Goal: Task Accomplishment & Management: Use online tool/utility

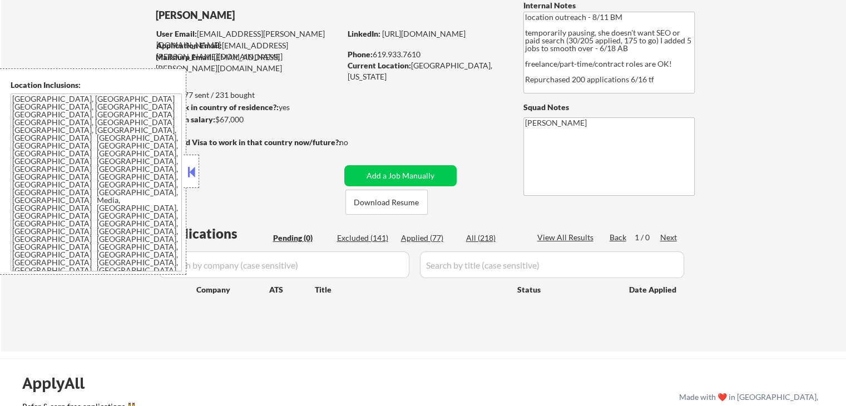
scroll to position [111, 0]
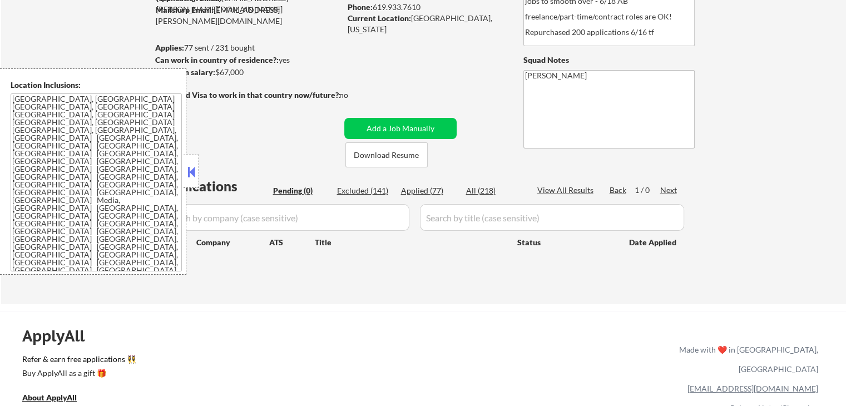
click at [193, 165] on button at bounding box center [191, 172] width 12 height 17
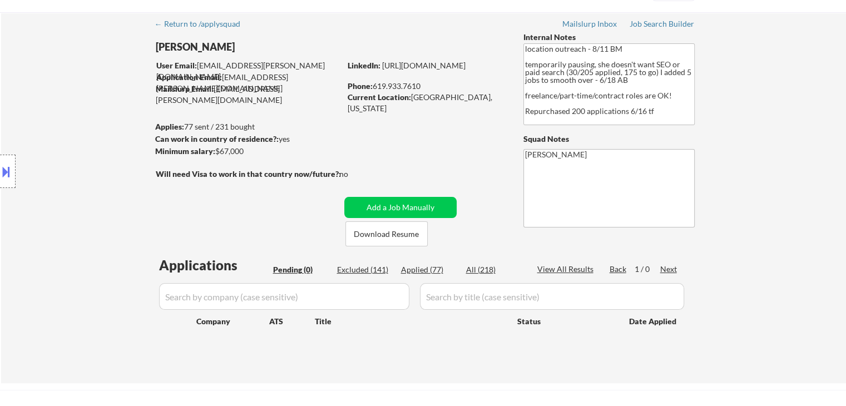
scroll to position [0, 0]
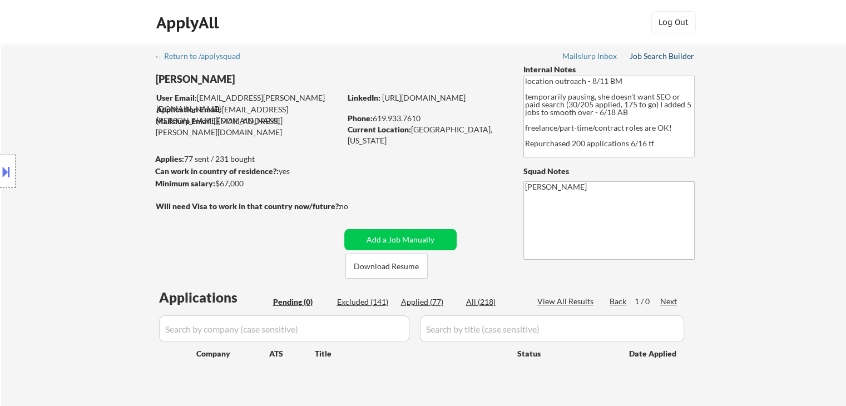
click at [666, 52] on div "Job Search Builder" at bounding box center [662, 56] width 65 height 8
click at [95, 203] on div "Location Inclusions: [GEOGRAPHIC_DATA], [GEOGRAPHIC_DATA] [GEOGRAPHIC_DATA], [G…" at bounding box center [99, 171] width 199 height 206
click at [747, 114] on div "← Return to /applysquad Mailslurp Inbox Job Search Builder [PERSON_NAME] User E…" at bounding box center [423, 230] width 845 height 371
click at [786, 127] on div "← Return to /applysquad Mailslurp Inbox Job Search Builder [PERSON_NAME] User E…" at bounding box center [423, 230] width 845 height 371
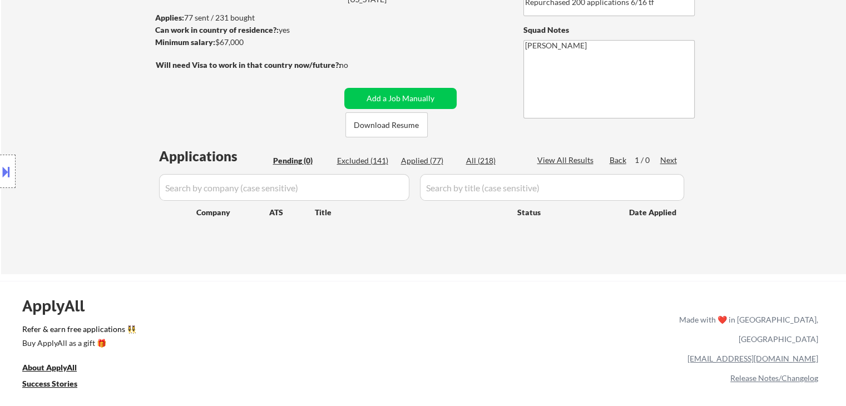
scroll to position [167, 0]
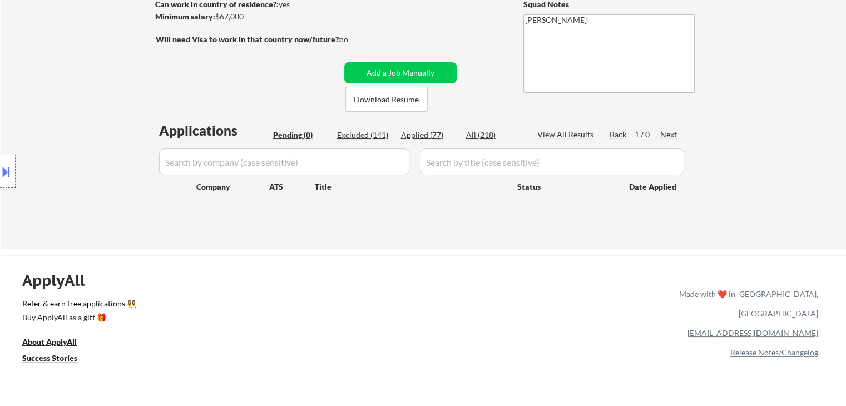
click at [721, 149] on div "← Return to /applysquad Mailslurp Inbox Job Search Builder [PERSON_NAME] User E…" at bounding box center [423, 63] width 845 height 371
click at [806, 166] on div "← Return to /applysquad Mailslurp Inbox Job Search Builder [PERSON_NAME] User E…" at bounding box center [423, 63] width 845 height 371
click at [767, 184] on div "← Return to /applysquad Mailslurp Inbox Job Search Builder [PERSON_NAME] User E…" at bounding box center [423, 63] width 845 height 371
click at [767, 179] on div "← Return to /applysquad Mailslurp Inbox Job Search Builder [PERSON_NAME] User E…" at bounding box center [423, 63] width 845 height 371
click at [768, 179] on div "← Return to /applysquad Mailslurp Inbox Job Search Builder [PERSON_NAME] User E…" at bounding box center [423, 63] width 845 height 371
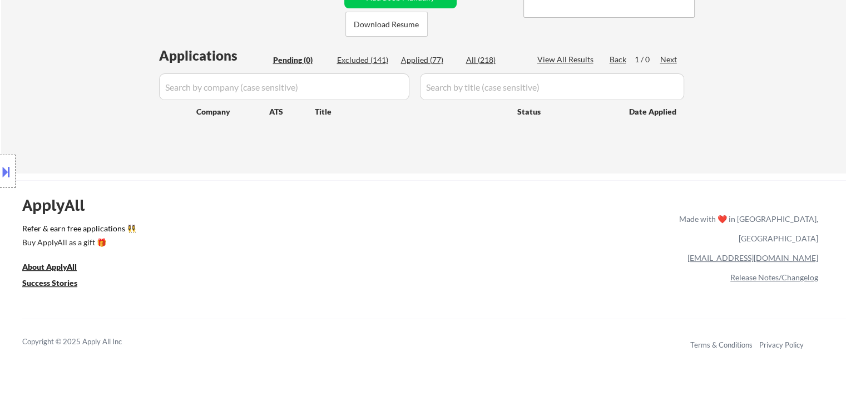
scroll to position [278, 0]
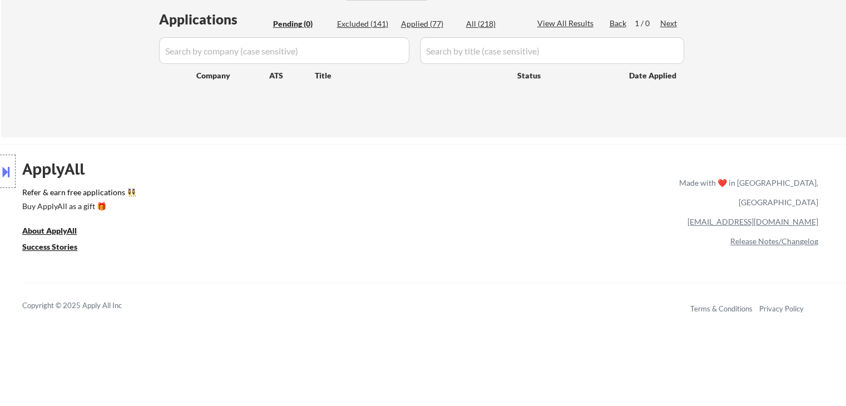
click at [766, 167] on div "Made with ❤️ in [GEOGRAPHIC_DATA], [GEOGRAPHIC_DATA] [EMAIL_ADDRESS][DOMAIN_NAM…" at bounding box center [747, 207] width 144 height 80
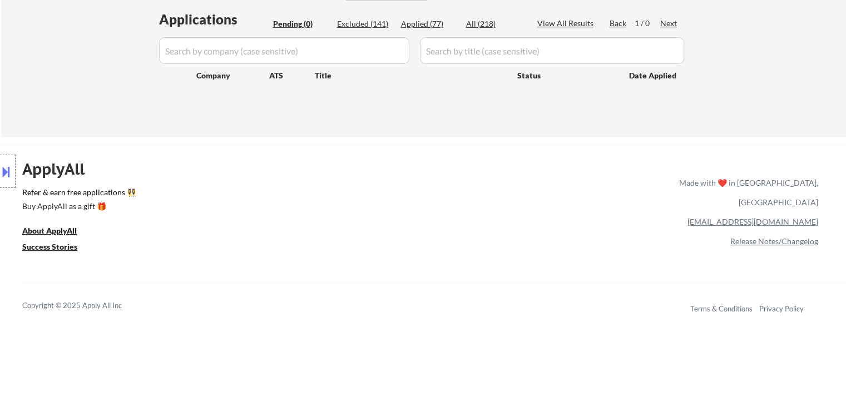
click at [766, 167] on div "Made with ❤️ in [GEOGRAPHIC_DATA], [GEOGRAPHIC_DATA] [EMAIL_ADDRESS][DOMAIN_NAM…" at bounding box center [747, 207] width 144 height 80
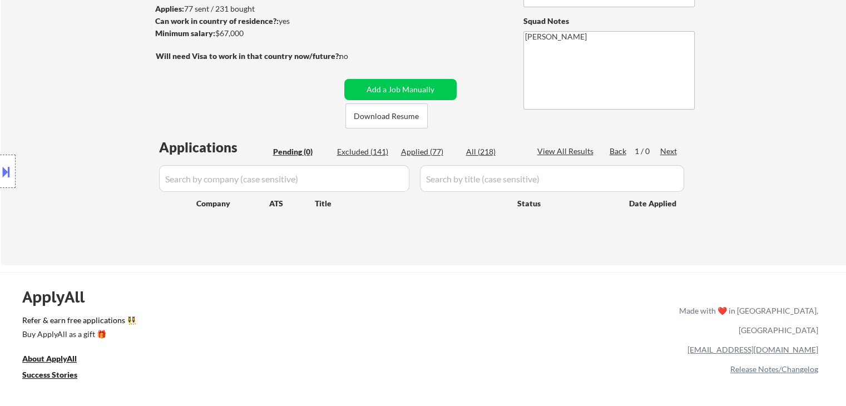
scroll to position [56, 0]
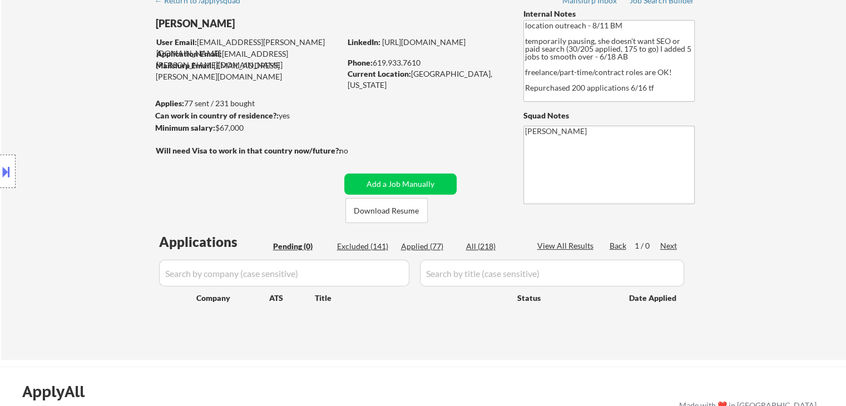
click at [463, 123] on div "← Return to /applysquad Mailslurp Inbox Job Search Builder [PERSON_NAME] User E…" at bounding box center [423, 170] width 555 height 362
click at [772, 147] on div "← Return to /applysquad Mailslurp Inbox Job Search Builder [PERSON_NAME] User E…" at bounding box center [423, 174] width 845 height 371
click at [778, 132] on div "← Return to /applysquad Mailslurp Inbox Job Search Builder [PERSON_NAME] User E…" at bounding box center [423, 174] width 845 height 371
click at [763, 130] on div "← Return to /applysquad Mailslurp Inbox Job Search Builder [PERSON_NAME] User E…" at bounding box center [423, 174] width 845 height 371
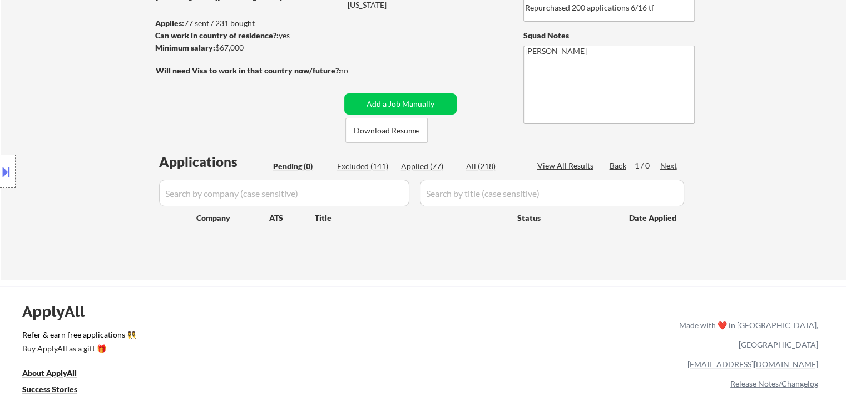
scroll to position [167, 0]
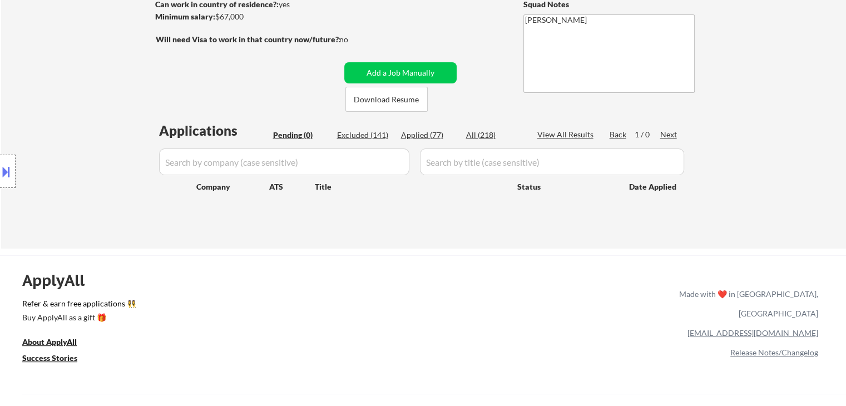
click at [775, 135] on div "← Return to /applysquad Mailslurp Inbox Job Search Builder [PERSON_NAME] User E…" at bounding box center [423, 63] width 845 height 371
click at [773, 137] on div "← Return to /applysquad Mailslurp Inbox Job Search Builder [PERSON_NAME] User E…" at bounding box center [423, 63] width 845 height 371
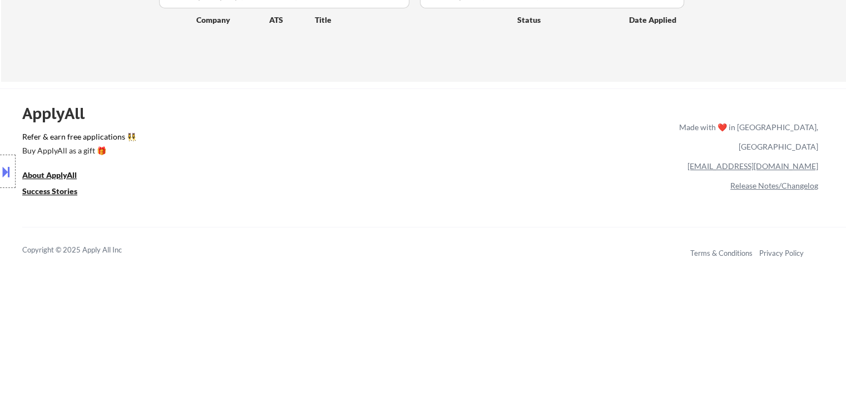
click at [768, 132] on div "Made with ❤️ in [GEOGRAPHIC_DATA], [GEOGRAPHIC_DATA]" at bounding box center [747, 136] width 144 height 39
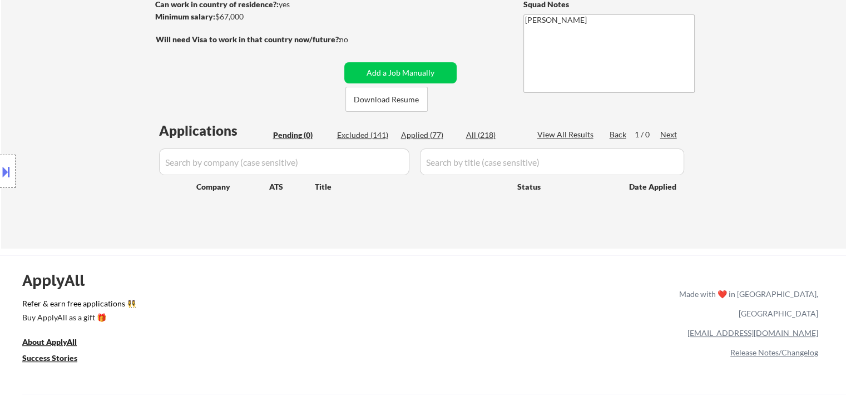
click at [766, 139] on div "← Return to /applysquad Mailslurp Inbox Job Search Builder [PERSON_NAME] User E…" at bounding box center [423, 63] width 845 height 371
click at [779, 88] on div "← Return to /applysquad Mailslurp Inbox Job Search Builder [PERSON_NAME] User E…" at bounding box center [423, 63] width 845 height 371
click at [341, 239] on div "← Return to /applysquad Mailslurp Inbox Job Search Builder [PERSON_NAME] User E…" at bounding box center [423, 59] width 555 height 362
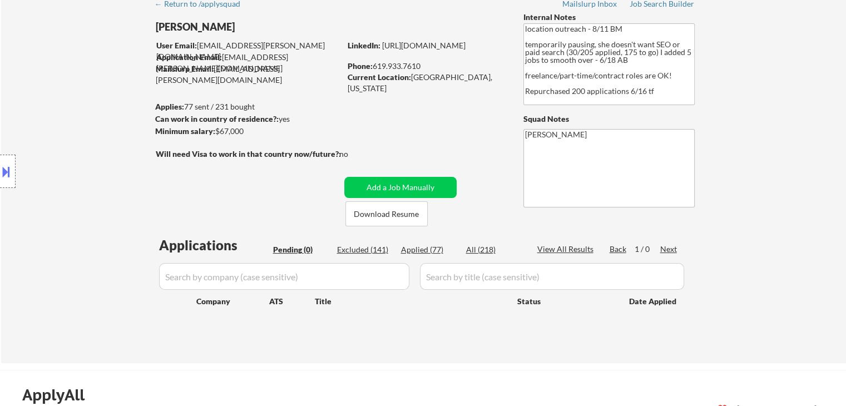
scroll to position [0, 0]
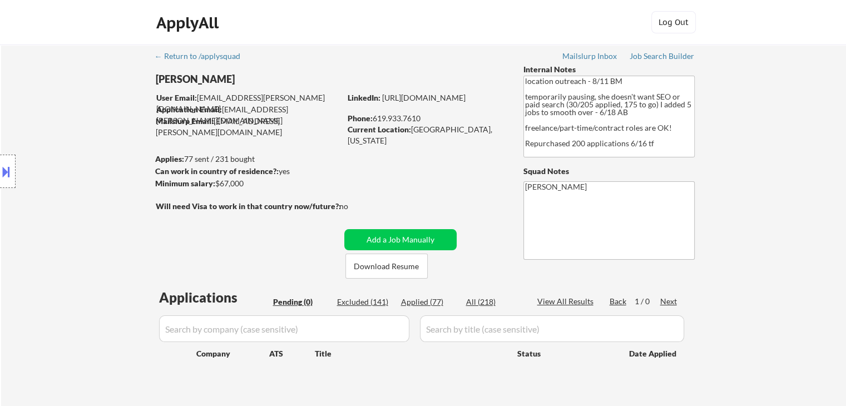
click at [790, 81] on div "← Return to /applysquad Mailslurp Inbox Job Search Builder [PERSON_NAME] User E…" at bounding box center [423, 230] width 845 height 371
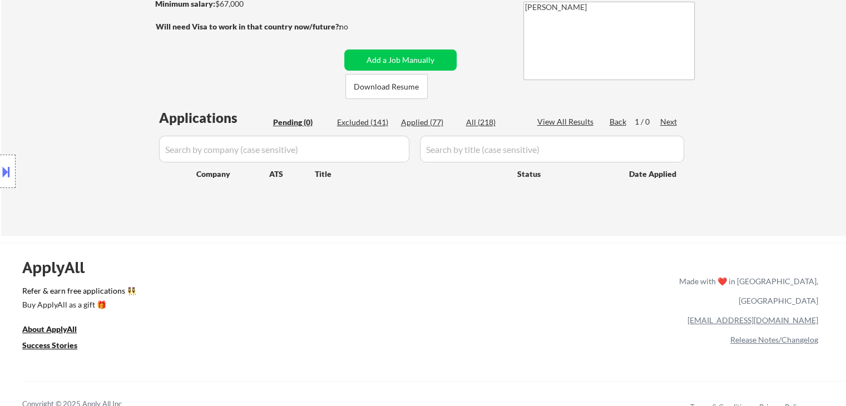
click at [446, 223] on div "← Return to /applysquad Mailslurp Inbox Job Search Builder [PERSON_NAME] User E…" at bounding box center [423, 46] width 555 height 362
